Goal: Task Accomplishment & Management: Manage account settings

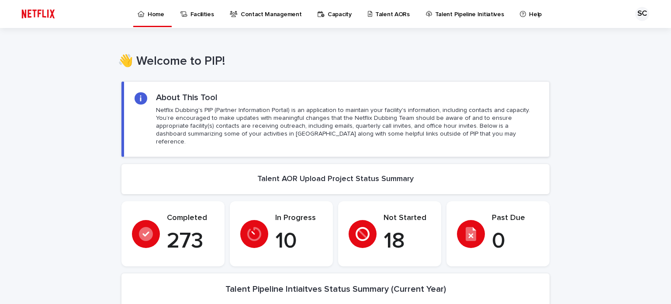
click at [385, 14] on p "Talent AORs" at bounding box center [392, 9] width 34 height 18
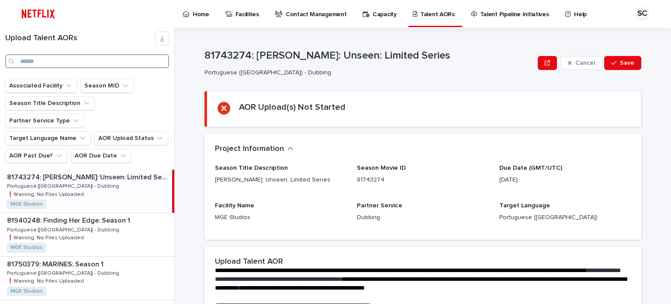
click at [33, 57] on input "Search" at bounding box center [87, 61] width 164 height 14
type input "*"
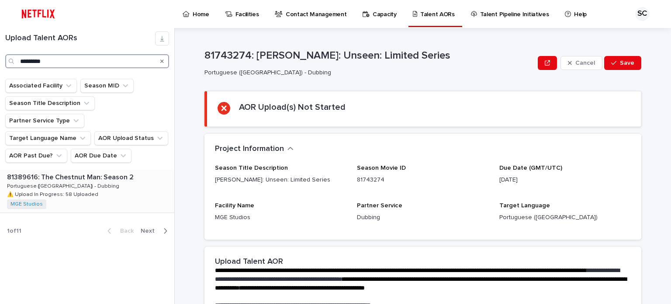
type input "*********"
click at [128, 175] on div "81389616: The Chestnut Man: Season 2 81389616: The Chestnut Man: Season 2 Portu…" at bounding box center [87, 190] width 174 height 43
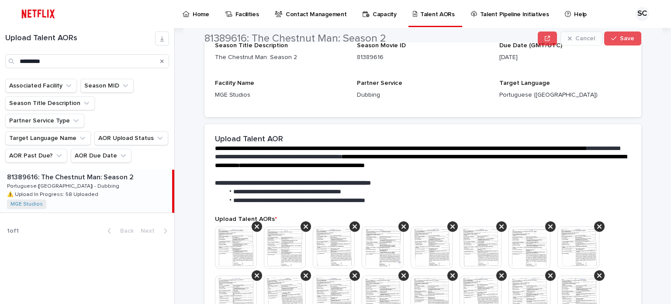
scroll to position [131, 0]
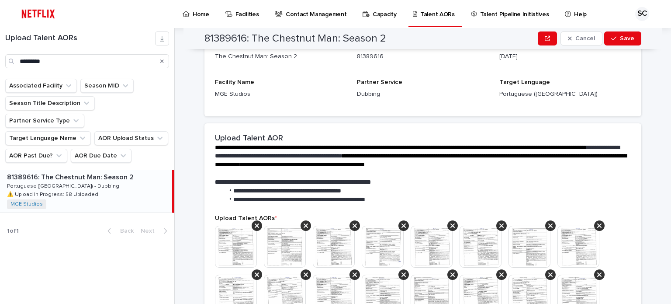
click at [645, 227] on div "**********" at bounding box center [428, 166] width 486 height 276
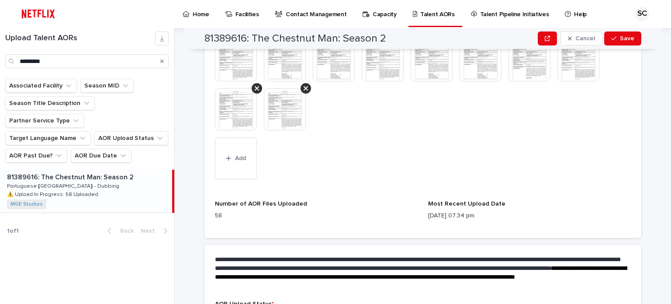
scroll to position [611, 0]
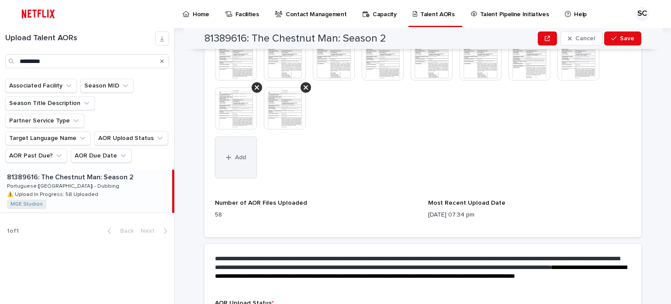
click at [232, 143] on button "Add" at bounding box center [236, 157] width 42 height 42
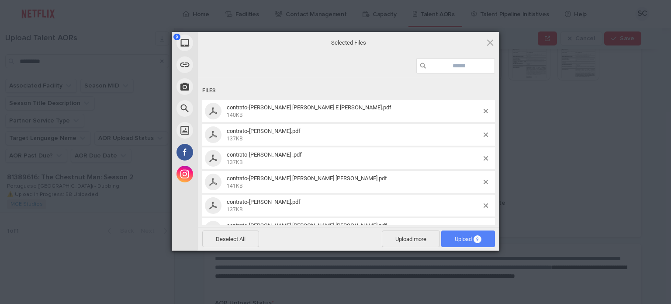
click at [468, 235] on span "Upload 9" at bounding box center [468, 238] width 27 height 7
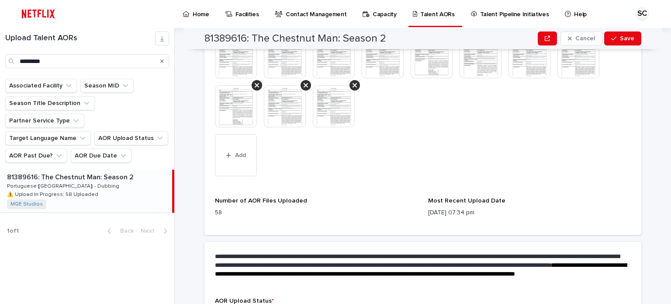
scroll to position [733, 0]
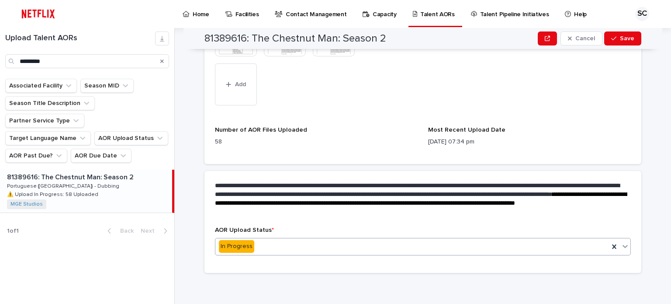
click at [395, 248] on div "In Progress" at bounding box center [411, 246] width 393 height 14
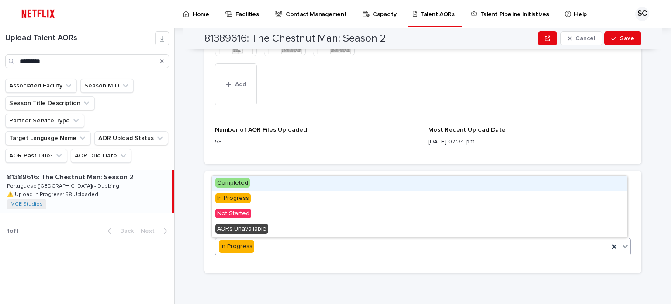
click at [365, 185] on div "Completed" at bounding box center [419, 183] width 415 height 15
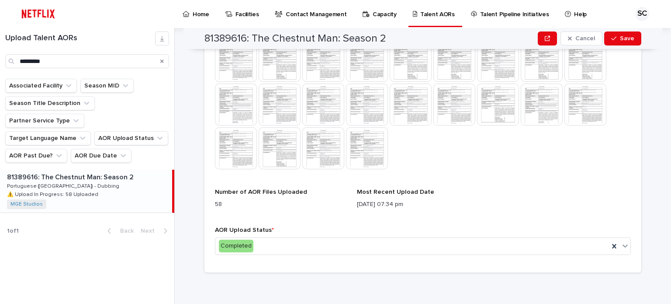
scroll to position [500, 0]
click at [623, 40] on span "Save" at bounding box center [627, 38] width 14 height 6
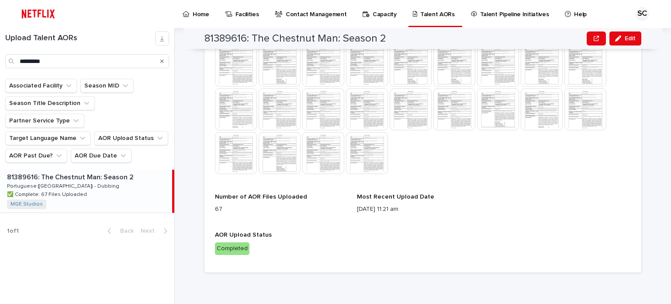
scroll to position [495, 0]
click at [196, 14] on p "Home" at bounding box center [201, 9] width 17 height 18
